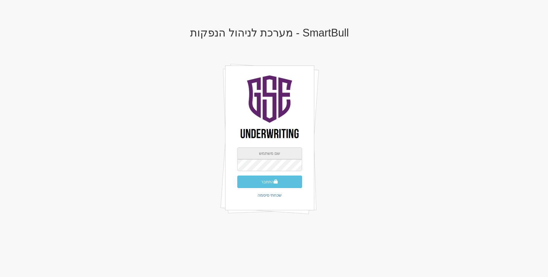
click at [269, 152] on input "text" at bounding box center [269, 154] width 65 height 12
type input "[EMAIL_ADDRESS][DOMAIN_NAME]"
click at [237, 176] on button "התחבר" at bounding box center [269, 182] width 65 height 12
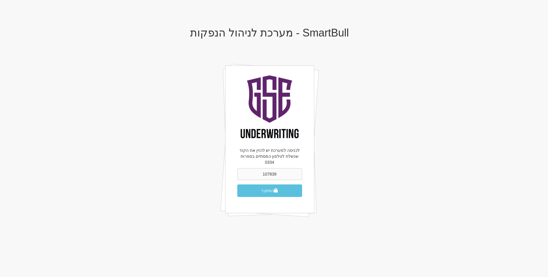
type input "107839"
click at [237, 185] on button "התחבר" at bounding box center [269, 191] width 65 height 12
click at [285, 187] on button "התחבר" at bounding box center [269, 191] width 65 height 12
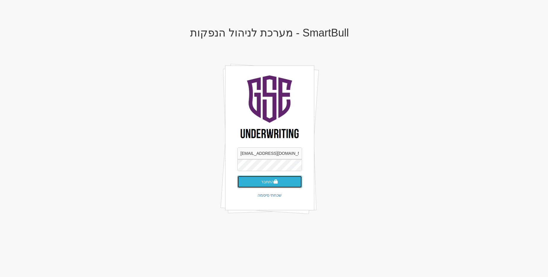
click at [279, 180] on button "התחבר" at bounding box center [269, 182] width 65 height 12
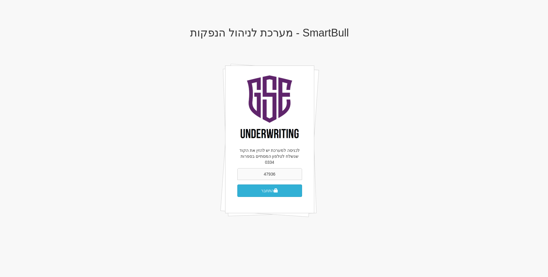
type input "47936"
click at [237, 185] on button "התחבר" at bounding box center [269, 191] width 65 height 12
type input "479136"
click at [237, 185] on button "התחבר" at bounding box center [269, 191] width 65 height 12
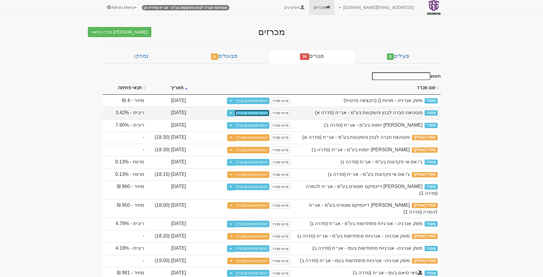
click at [248, 115] on link "דוחות סופיים (ציבורי)" at bounding box center [252, 113] width 35 height 7
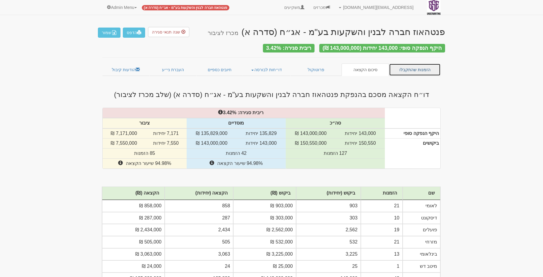
click at [411, 67] on link "הזמנות שהתקבלו" at bounding box center [415, 70] width 52 height 12
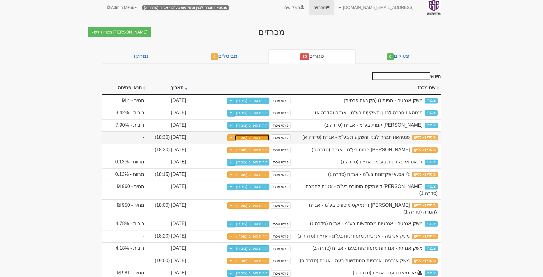
click at [248, 140] on link "דוחות סופיים (מוסדי)" at bounding box center [252, 138] width 35 height 7
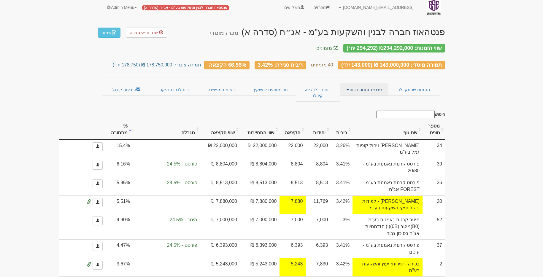
click at [371, 83] on link "פרטי הזמנות זוכות" at bounding box center [365, 89] width 48 height 12
click at [374, 97] on link "אנשי קשר וחשבונות" at bounding box center [365, 101] width 47 height 8
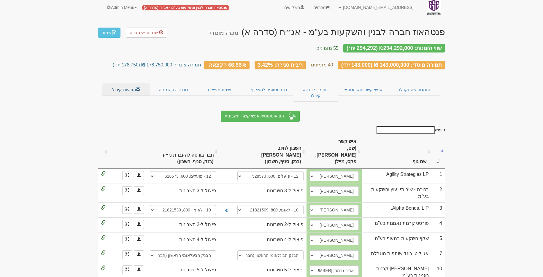
drag, startPoint x: 99, startPoint y: 91, endPoint x: 119, endPoint y: 89, distance: 20.0
click at [125, 89] on link "הודעות קיבול" at bounding box center [126, 89] width 48 height 12
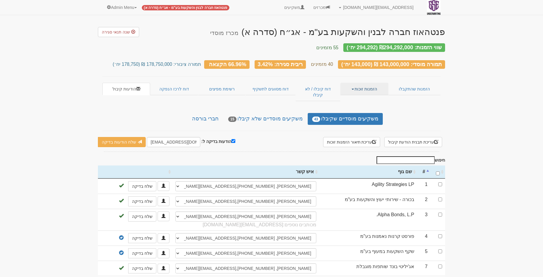
click at [381, 84] on link "הזמנות זוכות" at bounding box center [365, 89] width 48 height 12
click at [405, 86] on link "הזמנות שהתקבלו" at bounding box center [415, 89] width 52 height 12
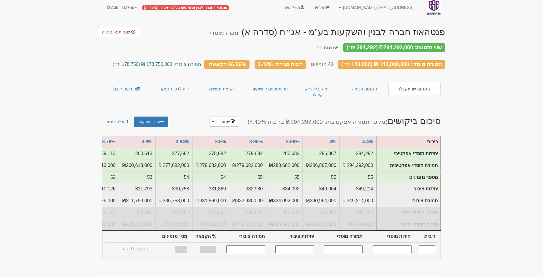
scroll to position [146, 0]
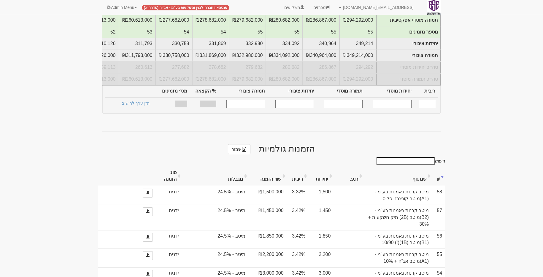
click at [437, 168] on th "#" at bounding box center [438, 177] width 13 height 20
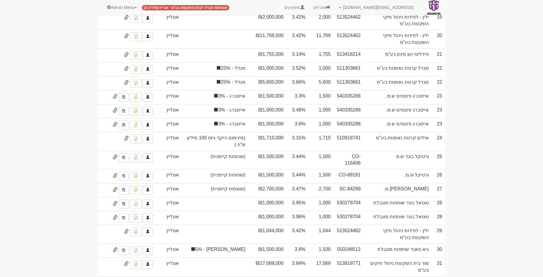
scroll to position [0, 0]
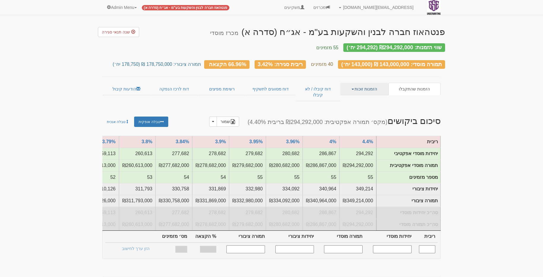
click at [367, 83] on link "הזמנות זוכות" at bounding box center [365, 89] width 48 height 12
click at [373, 105] on link "אנשי קשר וחשבונות" at bounding box center [365, 109] width 47 height 8
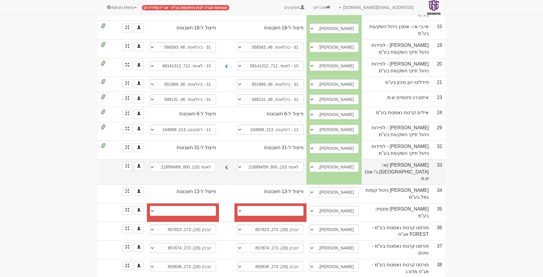
scroll to position [325, 0]
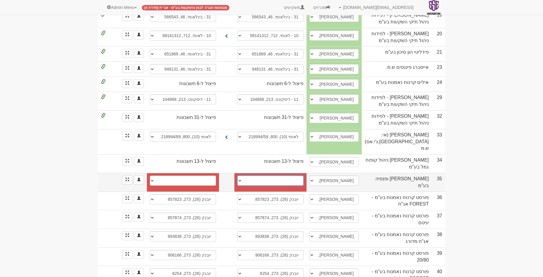
click at [272, 176] on select "חשבון חדש" at bounding box center [271, 181] width 66 height 10
click at [132, 176] on link at bounding box center [127, 180] width 10 height 9
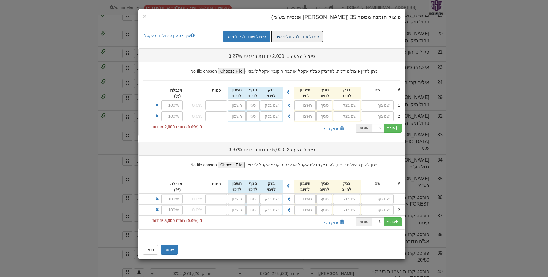
click at [303, 40] on link "פיצול אחד לכל הלימיטים" at bounding box center [297, 37] width 53 height 12
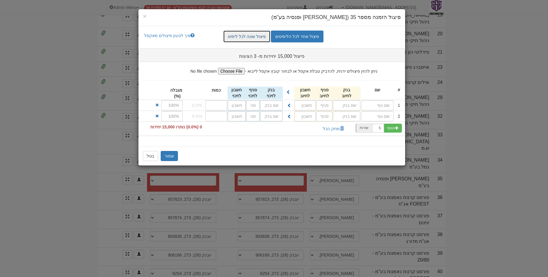
click at [264, 36] on link "פיצול שונה לכל לימיט" at bounding box center [246, 37] width 47 height 12
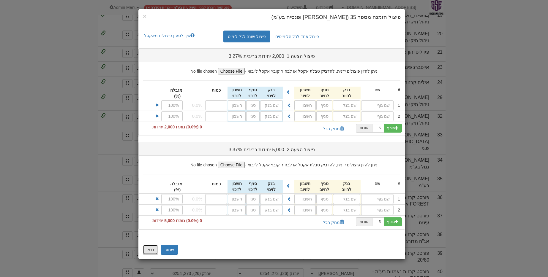
click at [149, 247] on button "בטל" at bounding box center [150, 250] width 15 height 10
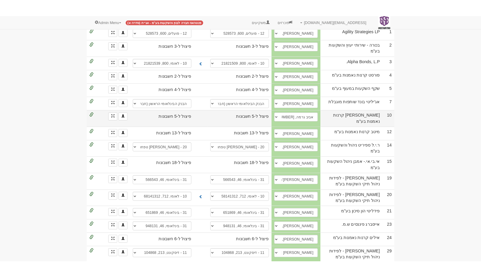
scroll to position [0, 0]
